Goal: Check status: Check status

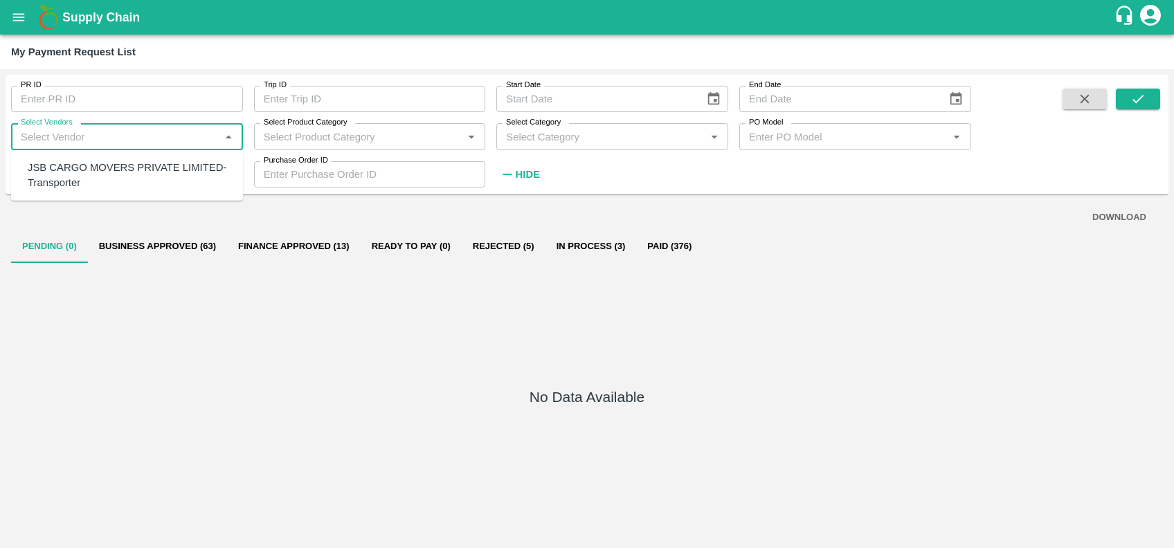
click at [194, 128] on input "Select Vendors" at bounding box center [115, 136] width 201 height 18
type input "[PERSON_NAME]"
type input "264482"
click at [122, 163] on div "[PERSON_NAME] FORWARDERS-Transporter" at bounding box center [130, 175] width 204 height 31
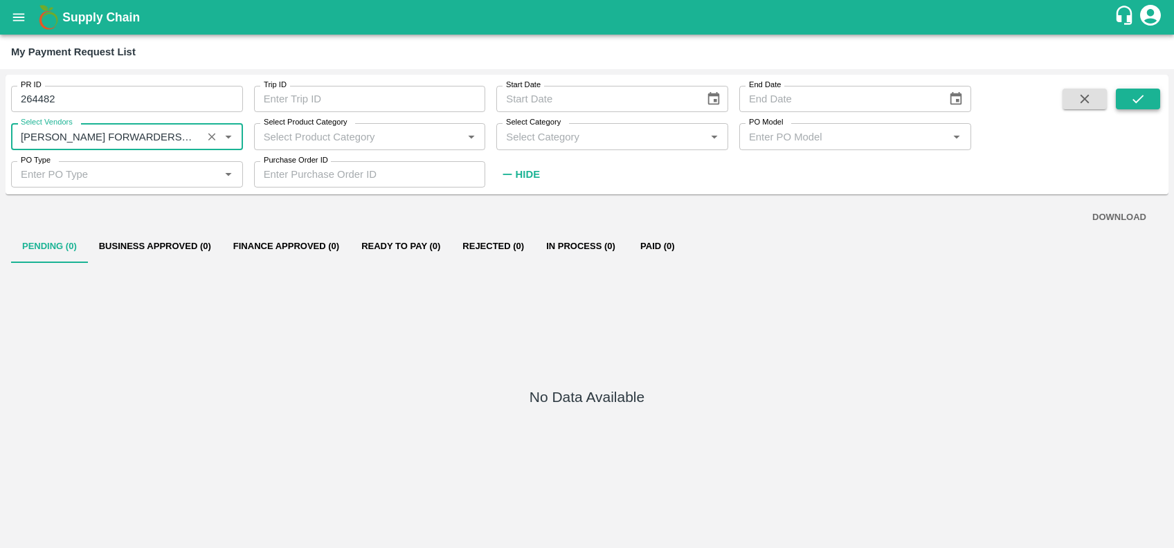
type input "[PERSON_NAME] FORWARDERS-Transporter"
click at [1139, 102] on icon "submit" at bounding box center [1138, 98] width 15 height 15
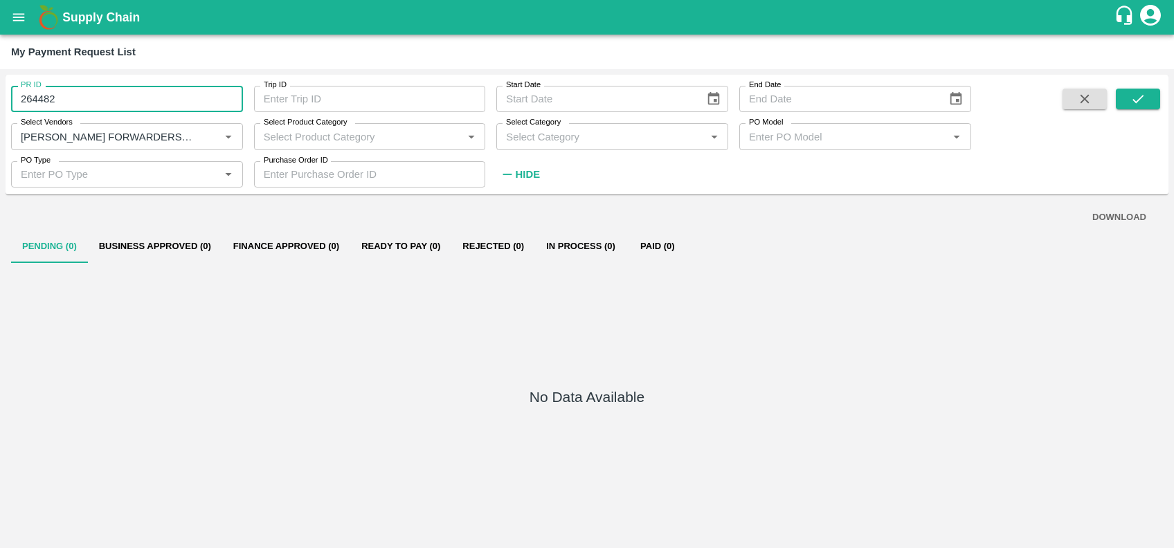
click at [136, 102] on input "264482" at bounding box center [127, 99] width 232 height 26
type input "2"
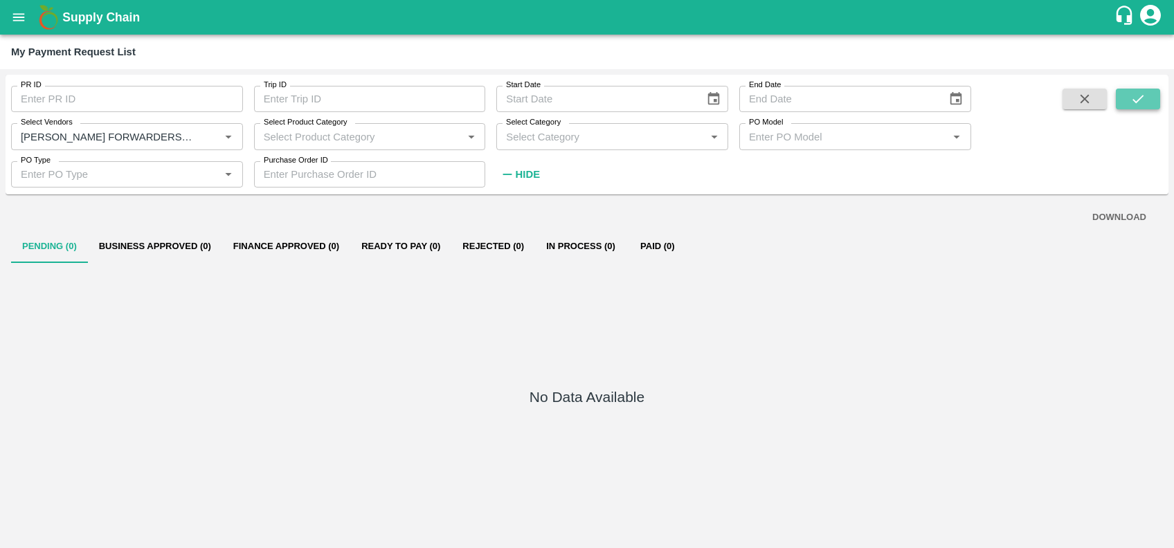
click at [1136, 93] on icon "submit" at bounding box center [1138, 98] width 15 height 15
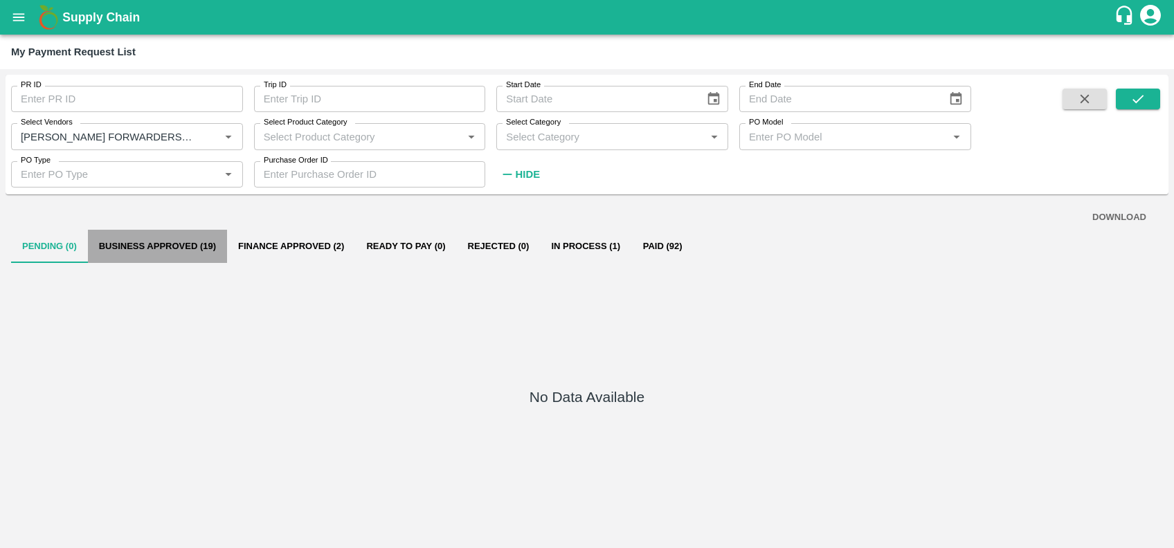
click at [190, 241] on button "Business Approved (19)" at bounding box center [157, 246] width 139 height 33
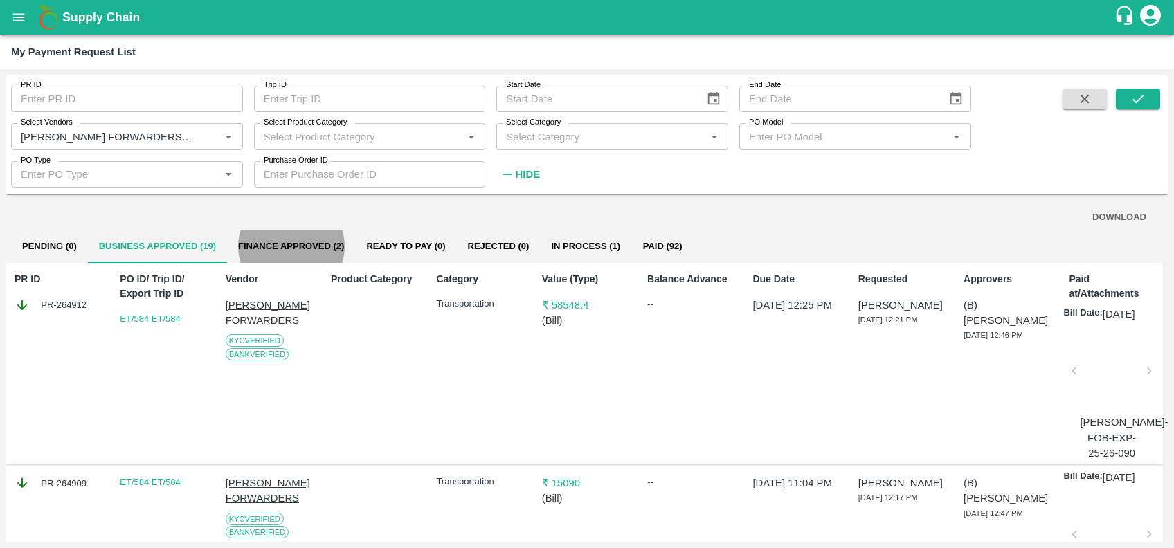
click at [227, 230] on button "Finance Approved (2)" at bounding box center [291, 246] width 128 height 33
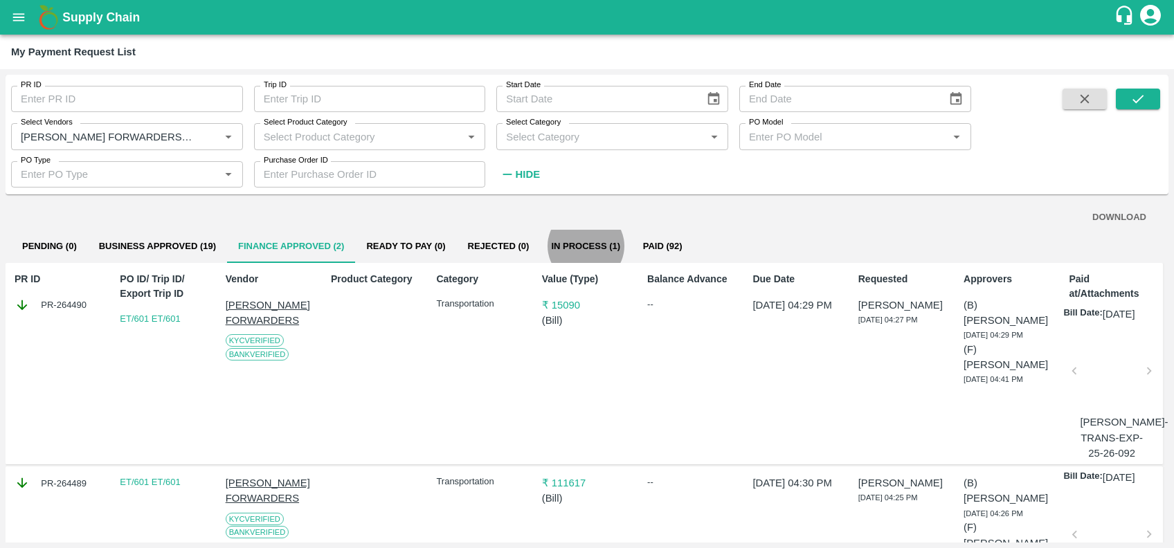
click at [540, 230] on button "In Process (1)" at bounding box center [585, 246] width 91 height 33
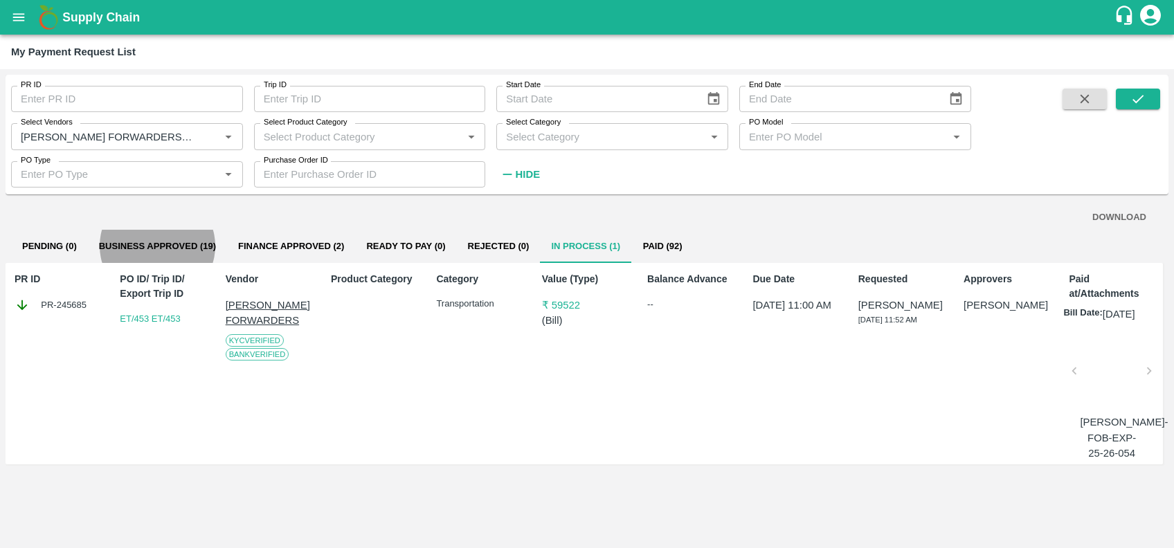
click at [88, 230] on button "Business Approved (19)" at bounding box center [157, 246] width 139 height 33
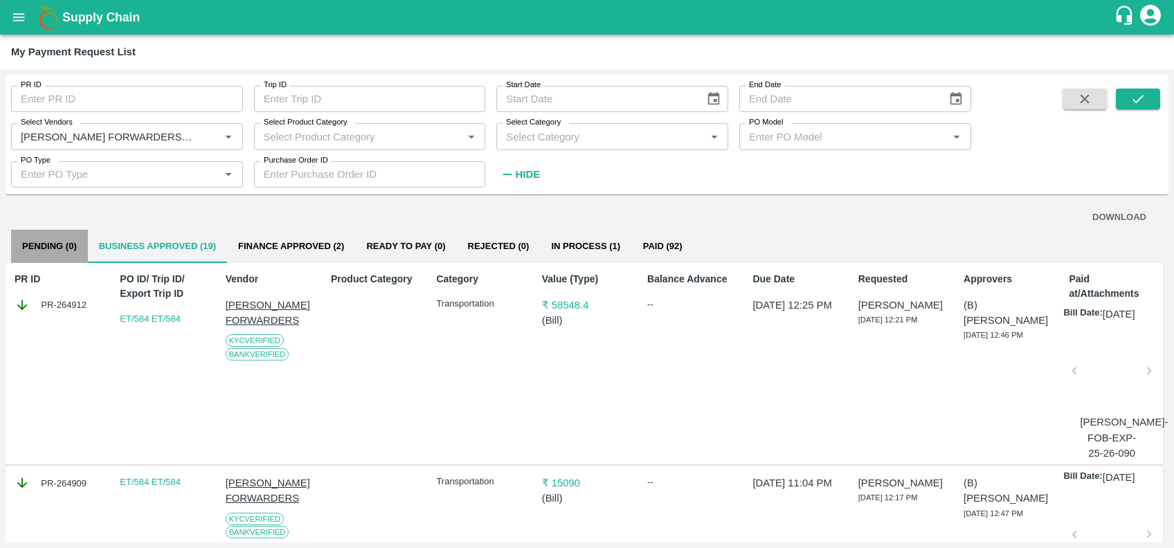
click at [26, 248] on button "Pending (0)" at bounding box center [49, 246] width 77 height 33
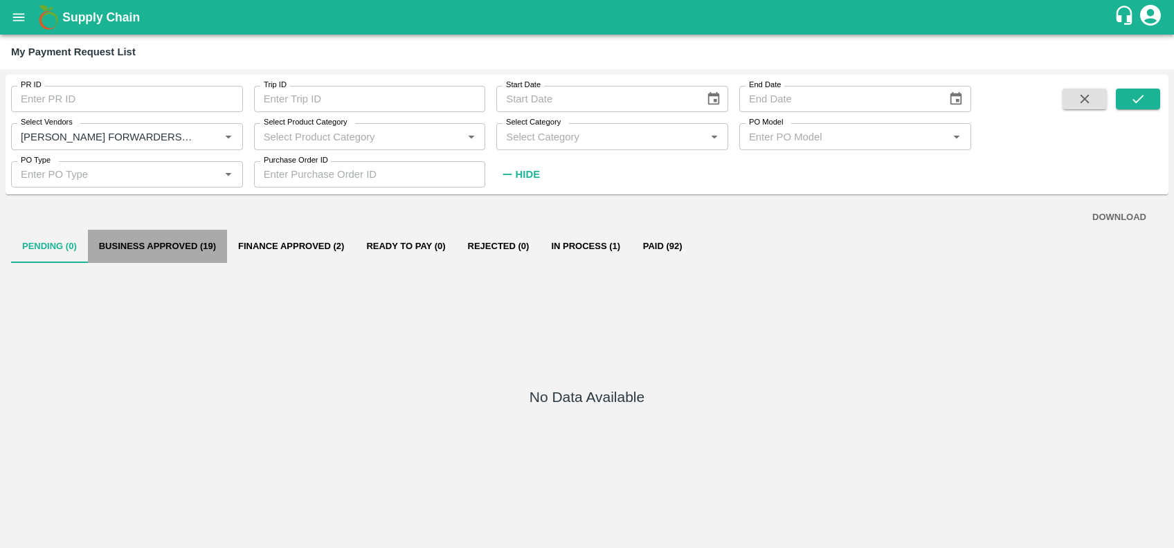
click at [109, 253] on button "Business Approved (19)" at bounding box center [157, 246] width 139 height 33
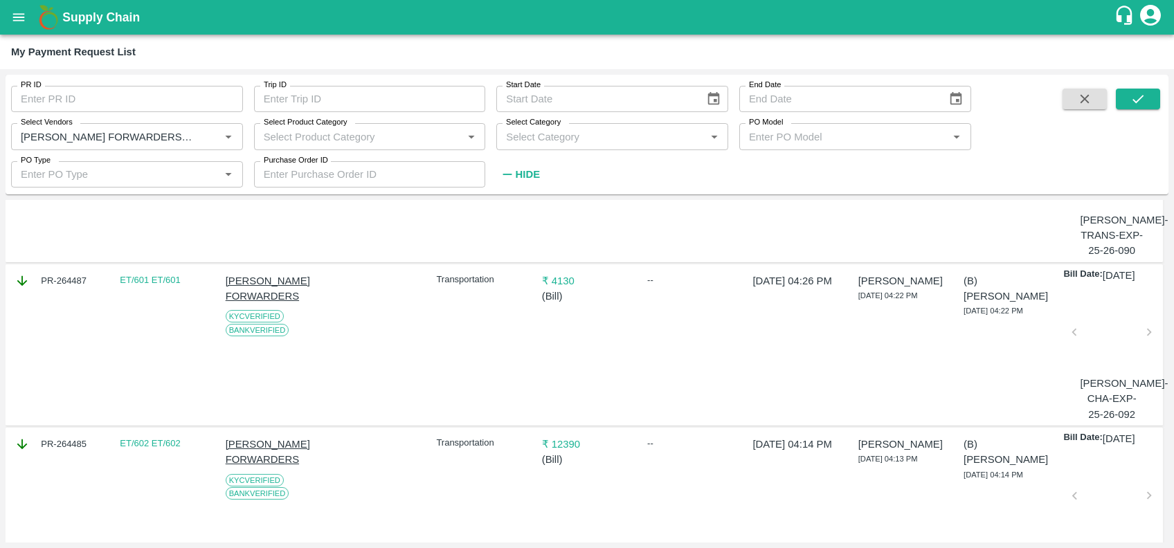
scroll to position [374, 0]
